Goal: Find specific page/section

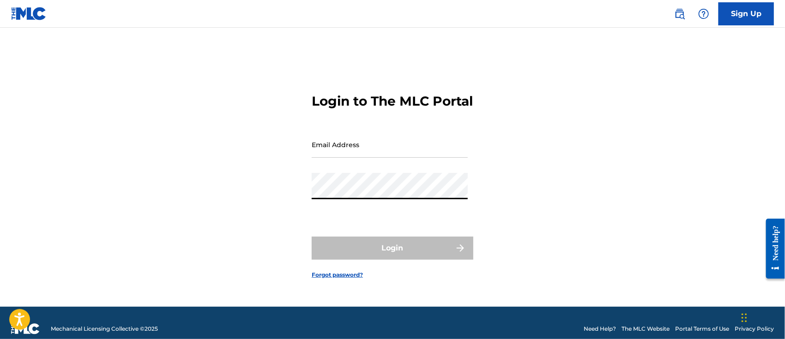
type input "[PERSON_NAME][EMAIL_ADDRESS][DOMAIN_NAME]"
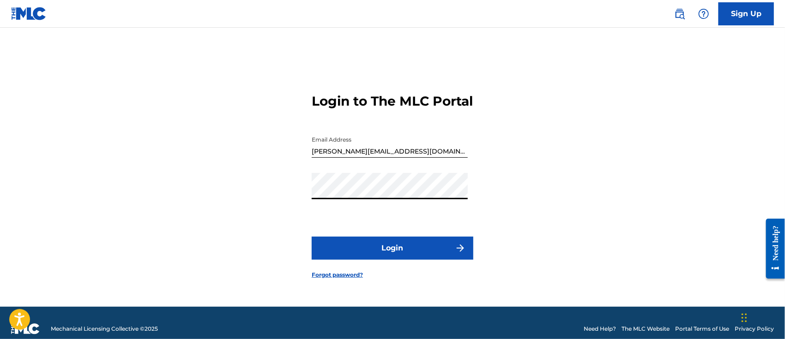
click at [446, 260] on button "Login" at bounding box center [393, 248] width 162 height 23
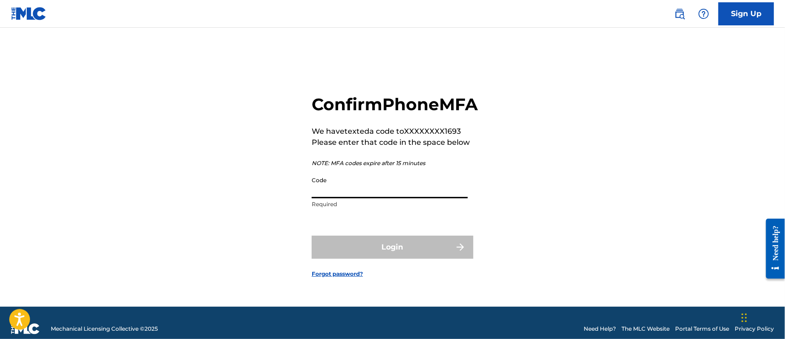
click at [351, 194] on input "Code" at bounding box center [390, 185] width 156 height 26
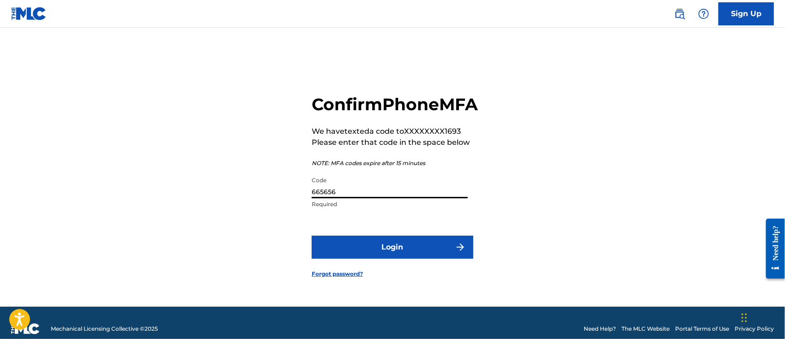
type input "665656"
click at [401, 257] on button "Login" at bounding box center [393, 247] width 162 height 23
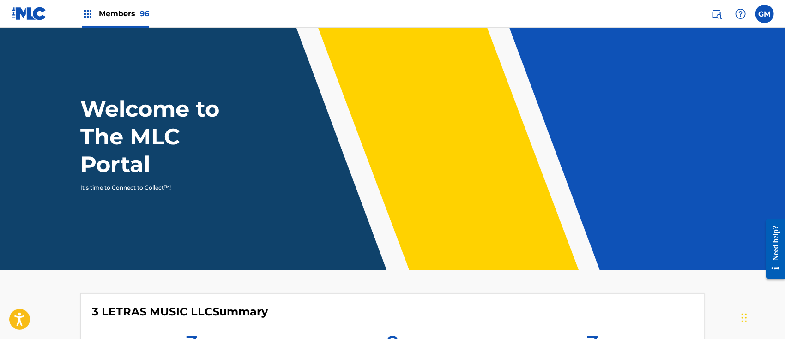
click at [129, 11] on span "Members 96" at bounding box center [124, 13] width 50 height 11
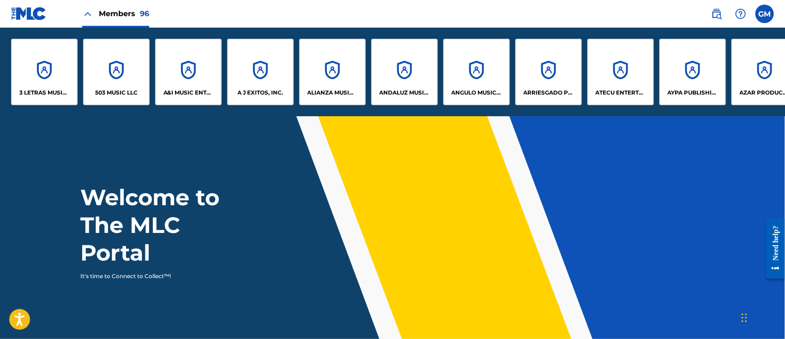
click at [130, 89] on p "503 MUSIC LLC" at bounding box center [116, 93] width 42 height 8
